Goal: Task Accomplishment & Management: Manage account settings

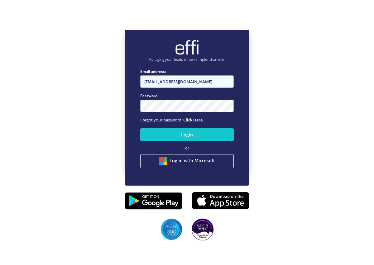
click at [187, 82] on input "oscar.eazyfinance@gmail.com" at bounding box center [187, 81] width 94 height 12
type input "[PERSON_NAME][EMAIL_ADDRESS][DOMAIN_NAME]"
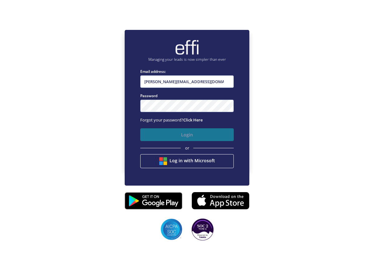
click at [192, 137] on button "Login" at bounding box center [187, 135] width 94 height 13
